Goal: Task Accomplishment & Management: Use online tool/utility

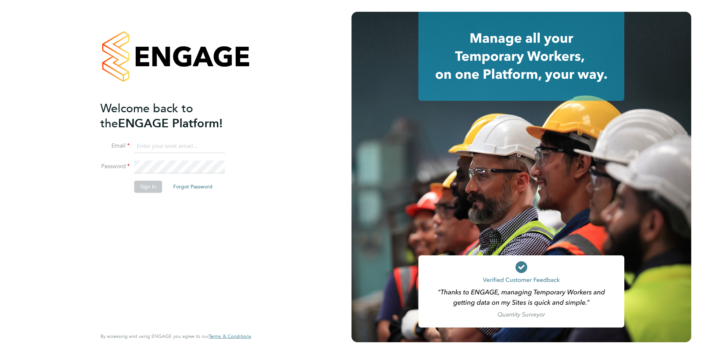
type input "[EMAIL_ADDRESS][DOMAIN_NAME]"
click at [181, 176] on li "Password" at bounding box center [171, 170] width 143 height 21
click at [156, 182] on button "Sign In" at bounding box center [148, 187] width 28 height 12
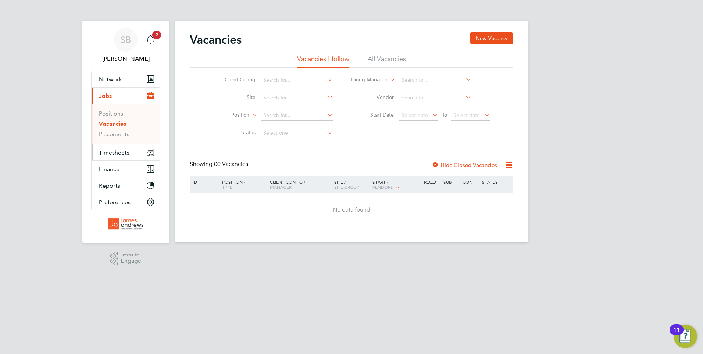
click at [114, 150] on span "Timesheets" at bounding box center [114, 152] width 31 height 7
click at [112, 157] on button "Timesheets" at bounding box center [126, 152] width 68 height 16
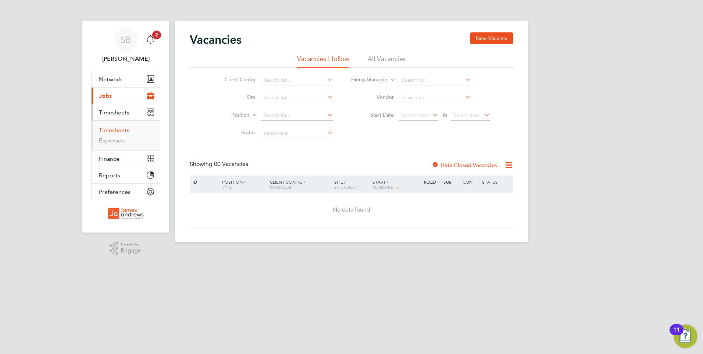
click at [108, 131] on link "Timesheets" at bounding box center [114, 129] width 31 height 7
